Goal: Navigation & Orientation: Find specific page/section

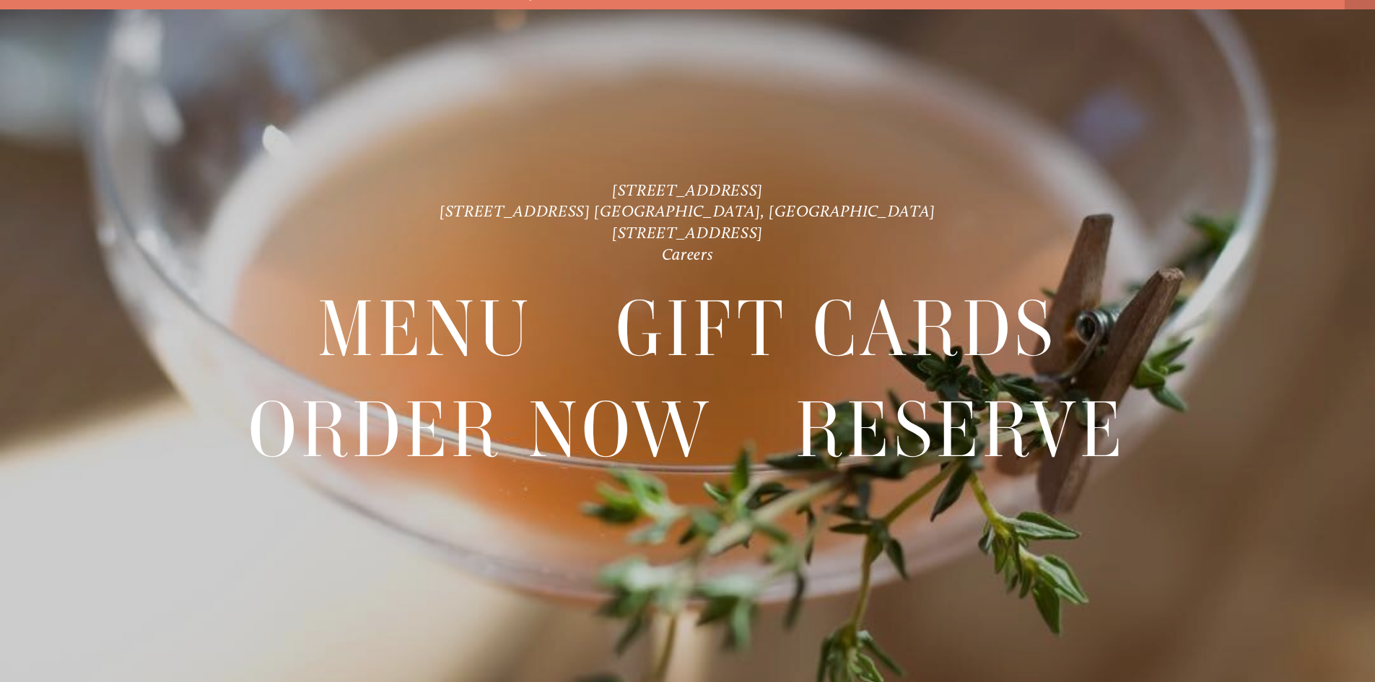
scroll to position [30, 0]
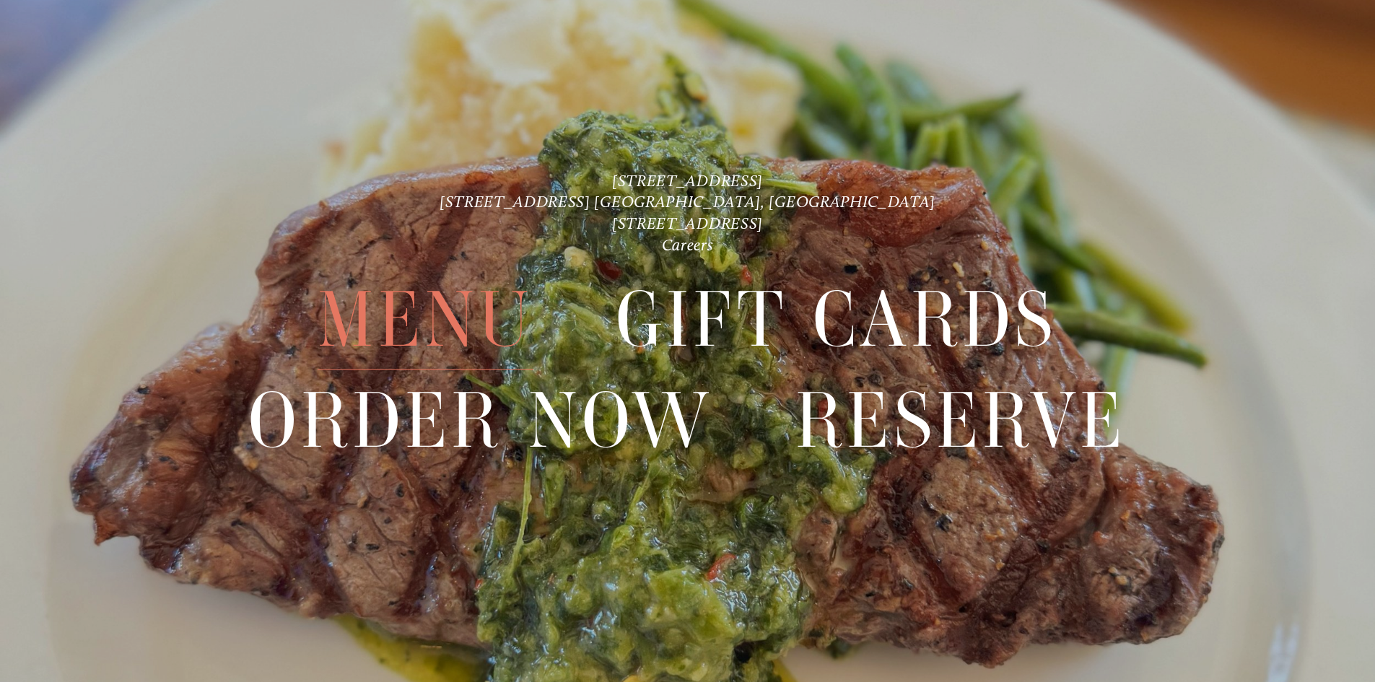
click at [430, 307] on span "Menu" at bounding box center [425, 321] width 215 height 100
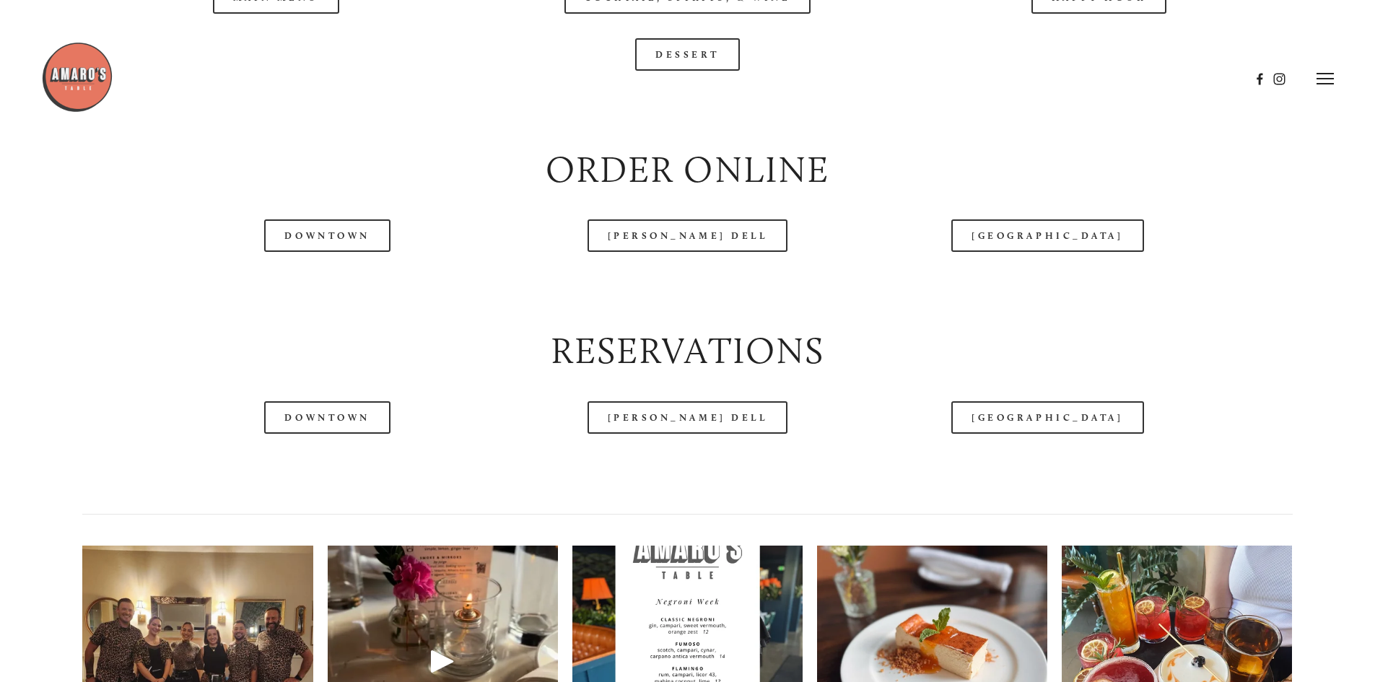
scroll to position [1733, 0]
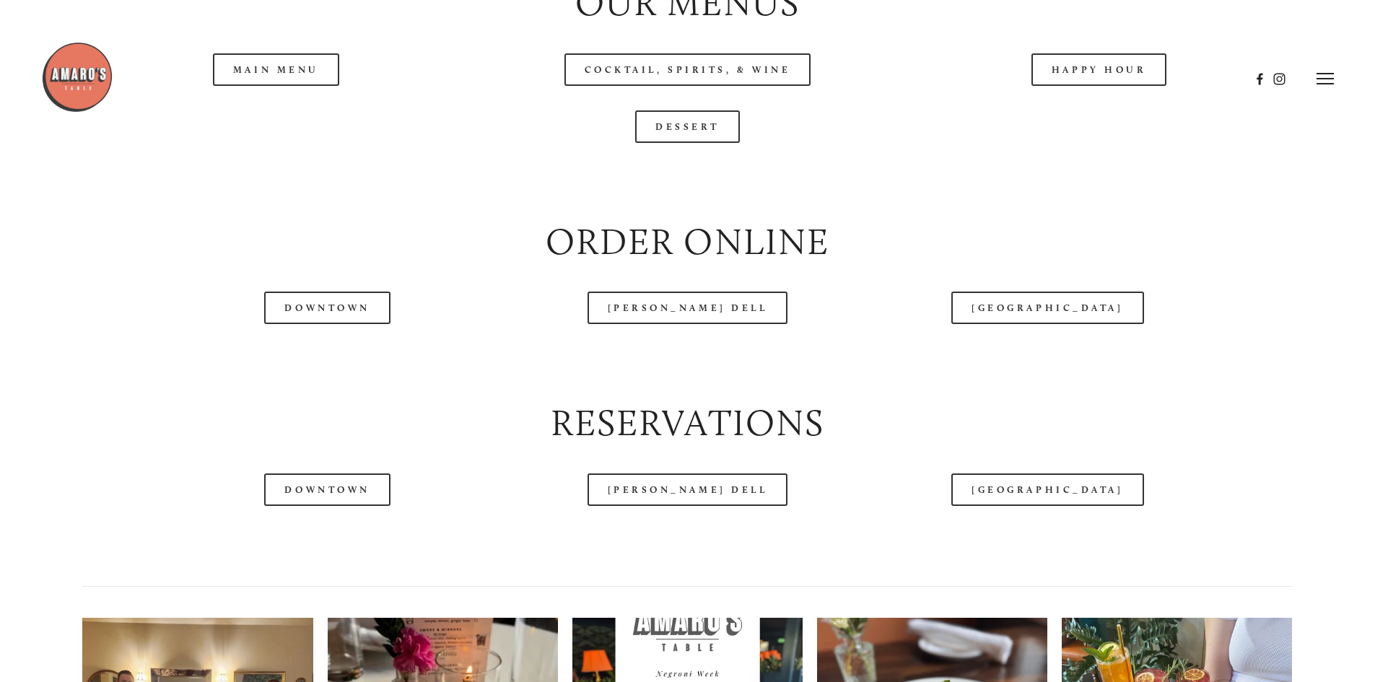
click at [285, 120] on header "Menu Order Now Visit Gallery 0" at bounding box center [687, 78] width 1293 height 157
click at [351, 324] on link "Downtown" at bounding box center [327, 308] width 126 height 32
click at [661, 120] on header "Menu Order Now Visit Gallery 0" at bounding box center [687, 78] width 1293 height 157
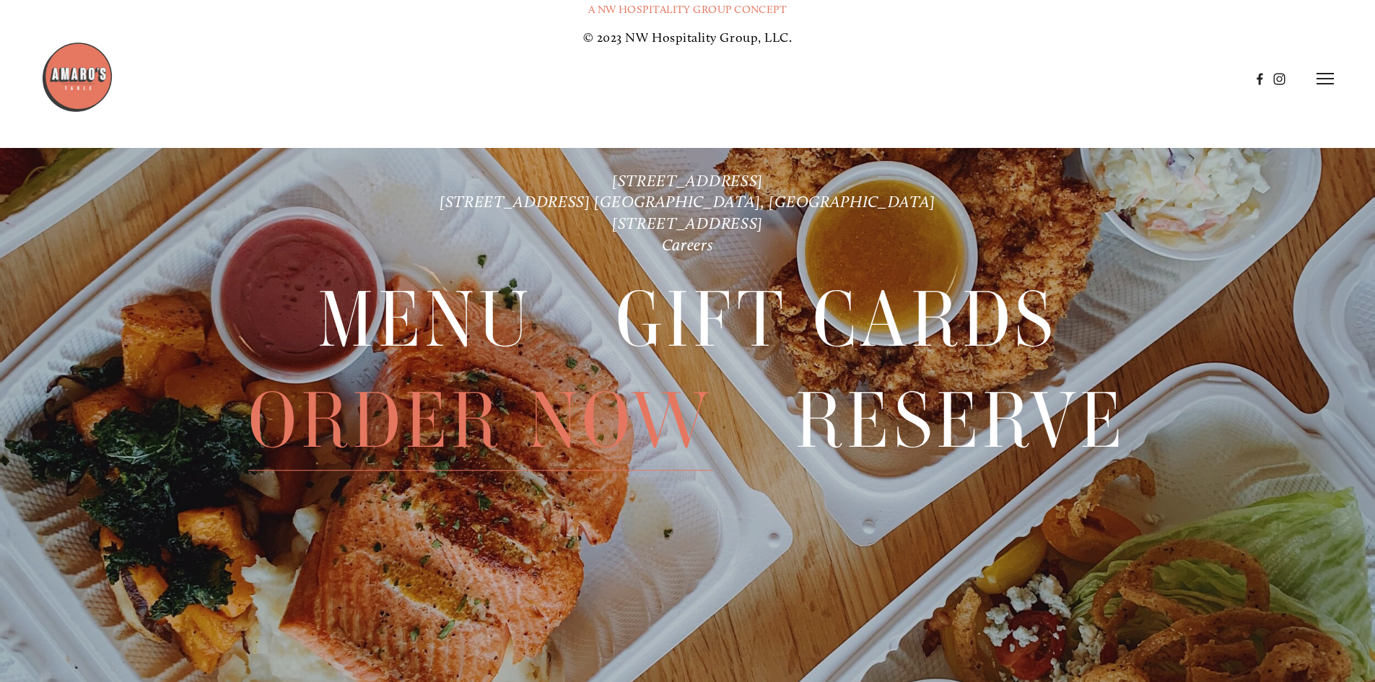
scroll to position [3430, 0]
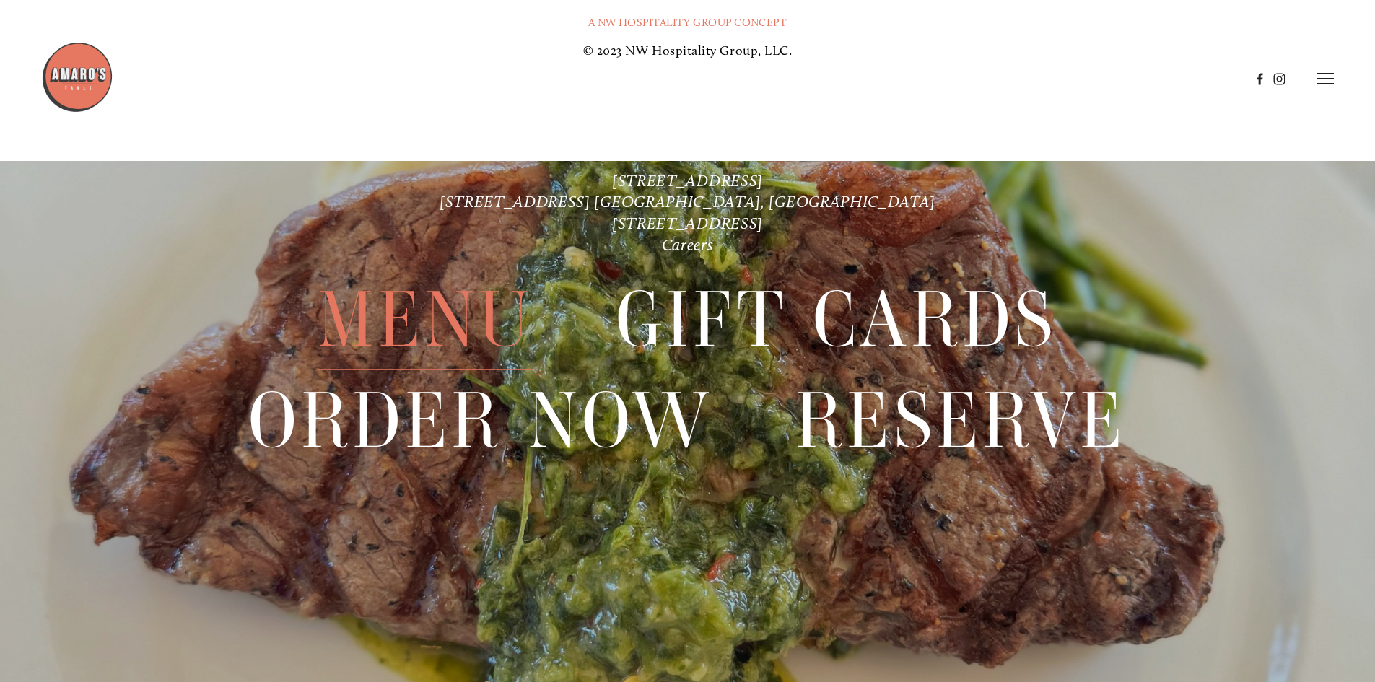
click at [456, 307] on span "Menu" at bounding box center [425, 321] width 215 height 100
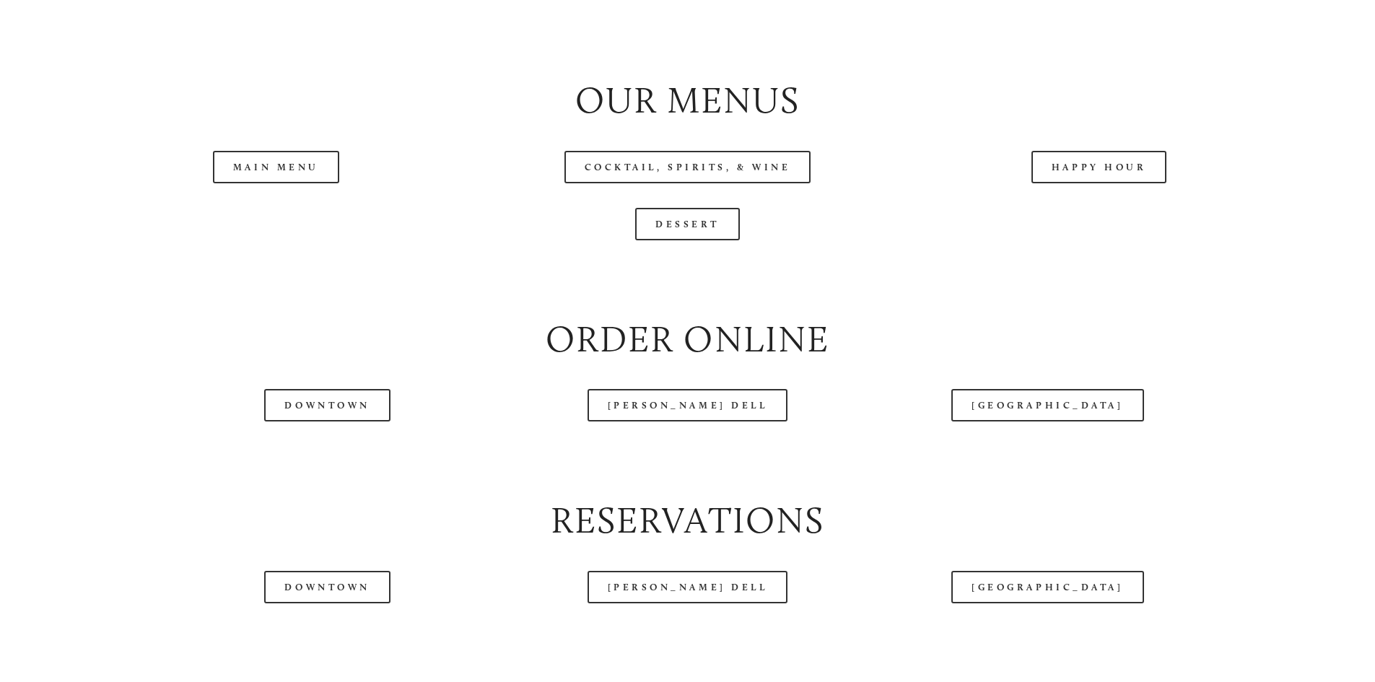
scroll to position [1661, 0]
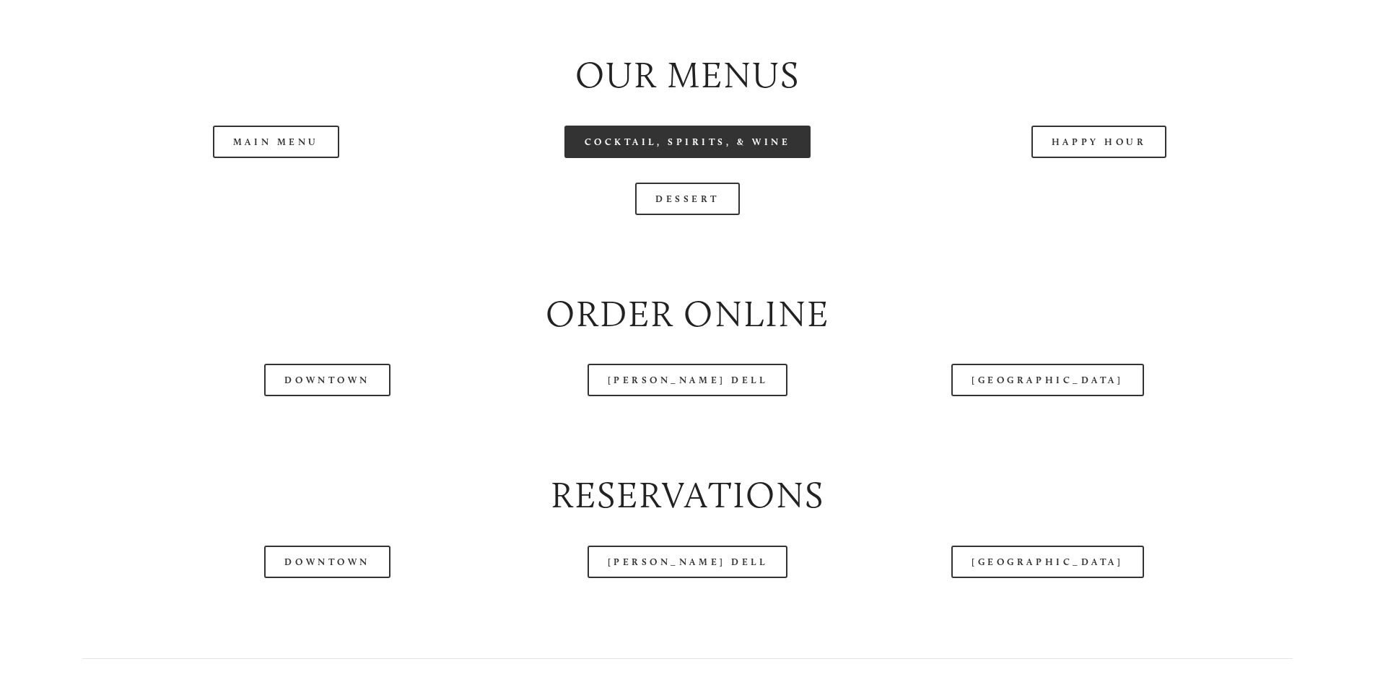
click at [688, 158] on link "Cocktail, Spirits, & Wine" at bounding box center [688, 142] width 247 height 32
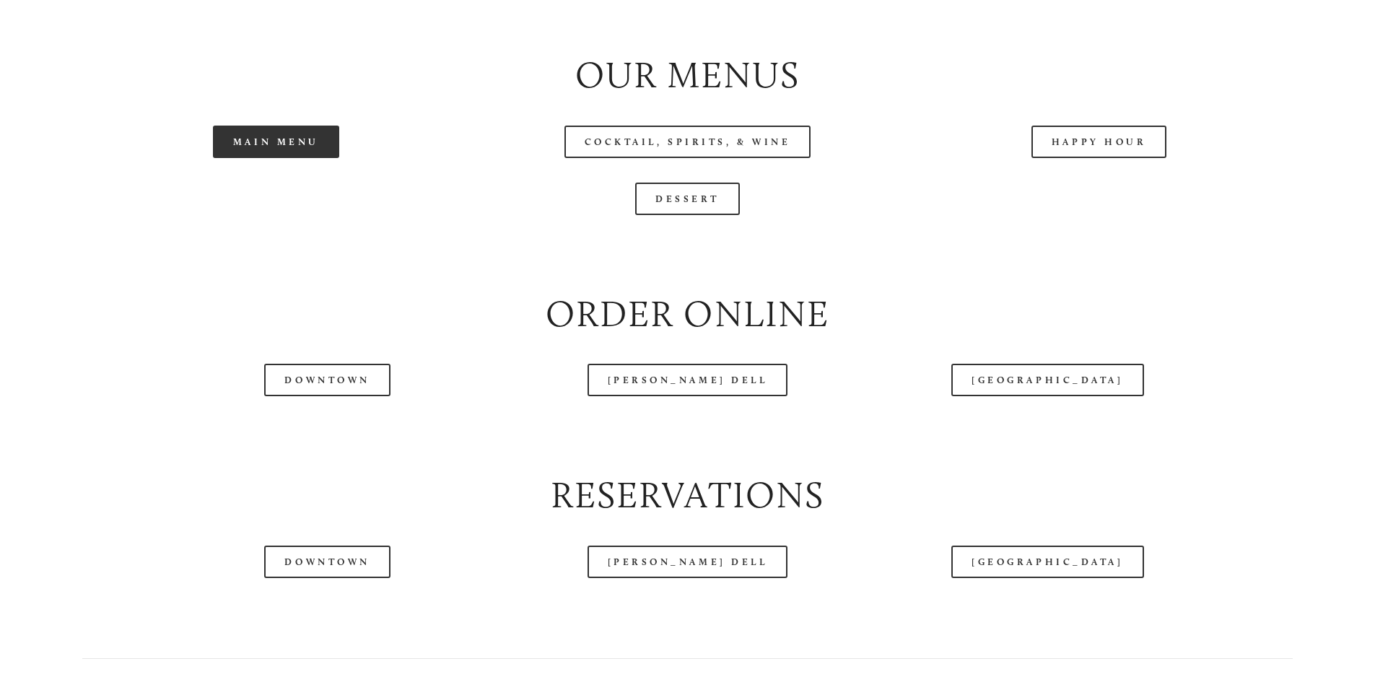
click at [303, 158] on link "Main Menu" at bounding box center [276, 142] width 126 height 32
click at [309, 158] on link "Main Menu" at bounding box center [276, 142] width 126 height 32
